Goal: Navigation & Orientation: Find specific page/section

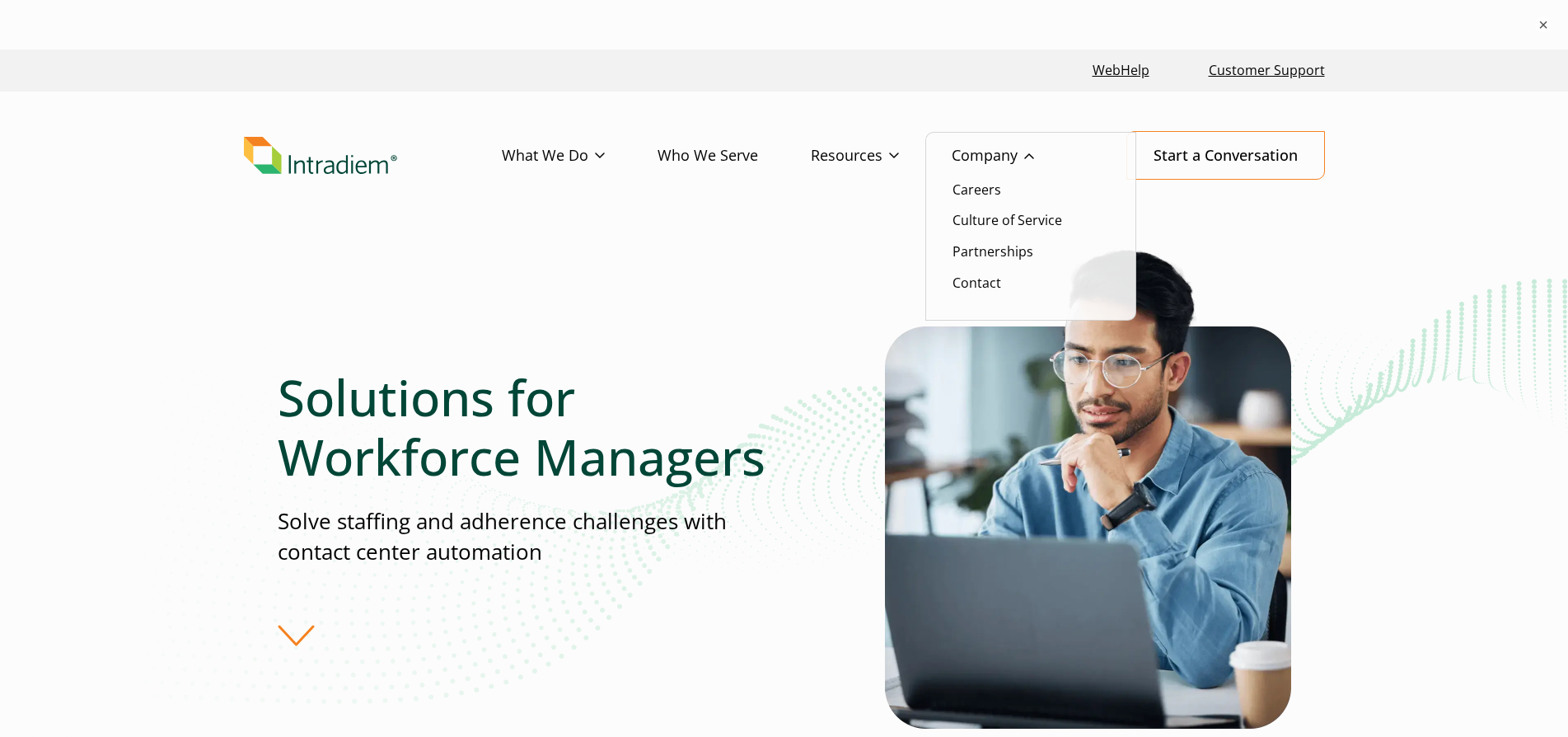
click at [998, 151] on link "Company" at bounding box center [1019, 155] width 135 height 48
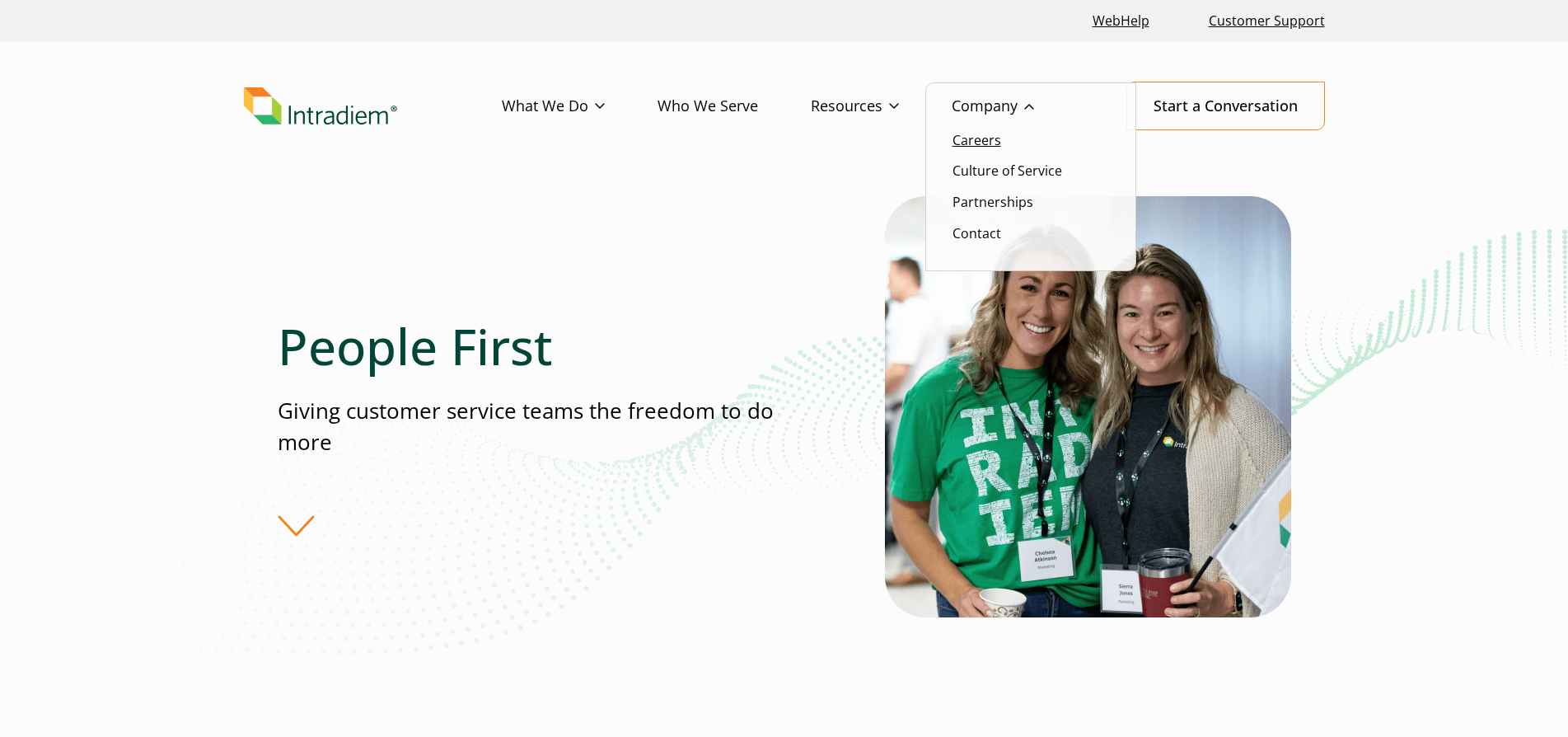
click at [961, 144] on link "Careers" at bounding box center [977, 140] width 49 height 18
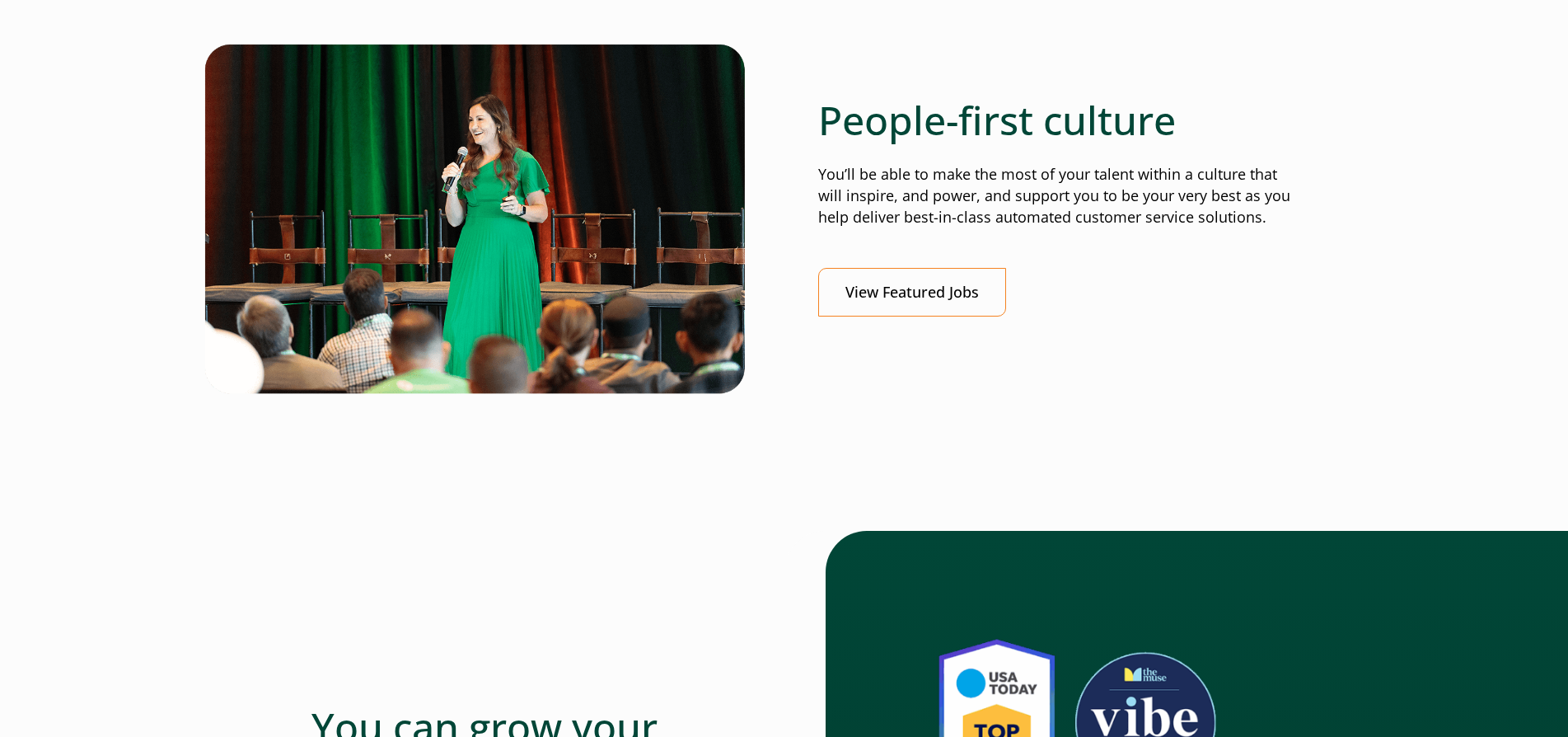
scroll to position [741, 0]
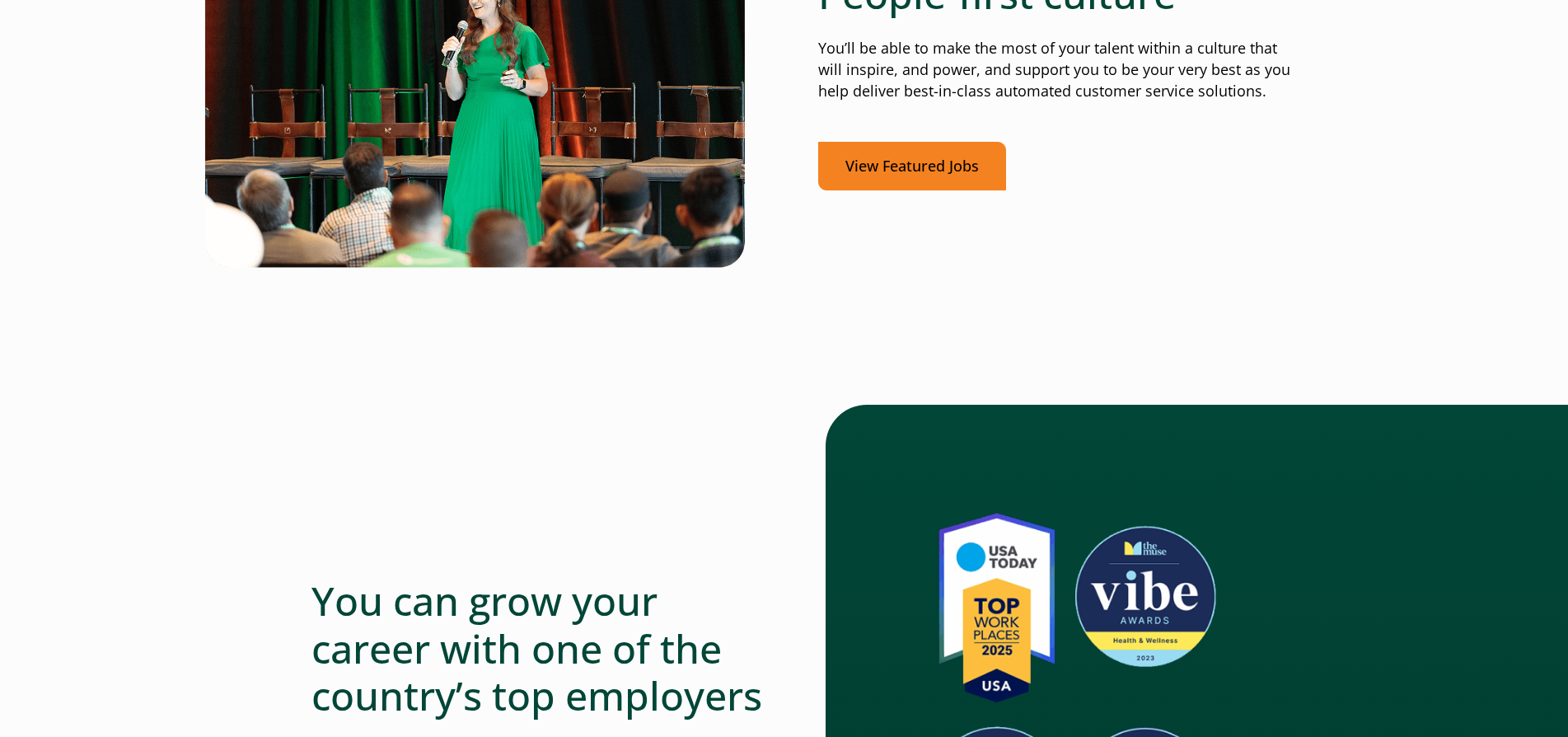
click at [871, 158] on link "View Featured Jobs" at bounding box center [911, 166] width 187 height 49
